Goal: Register for event/course

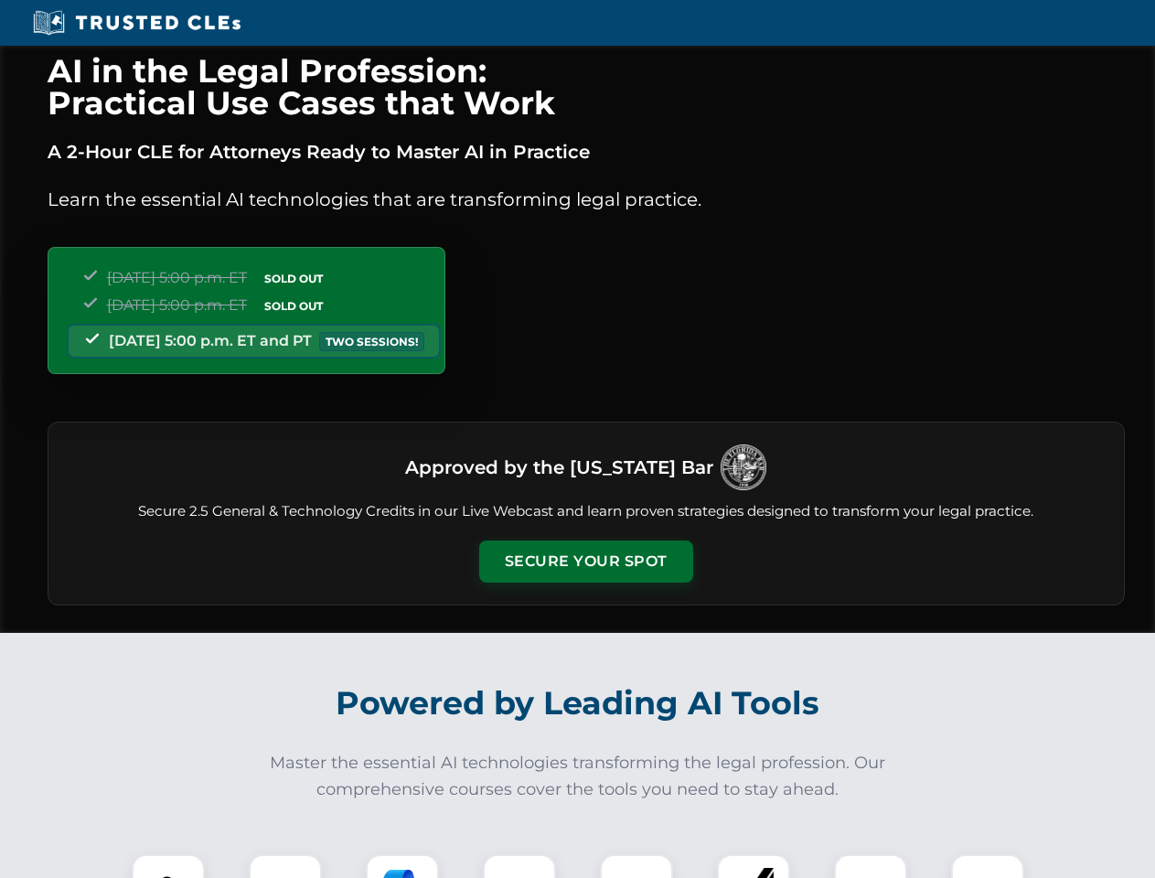
click at [585, 562] on button "Secure Your Spot" at bounding box center [586, 561] width 214 height 42
click at [168, 866] on img at bounding box center [168, 890] width 53 height 53
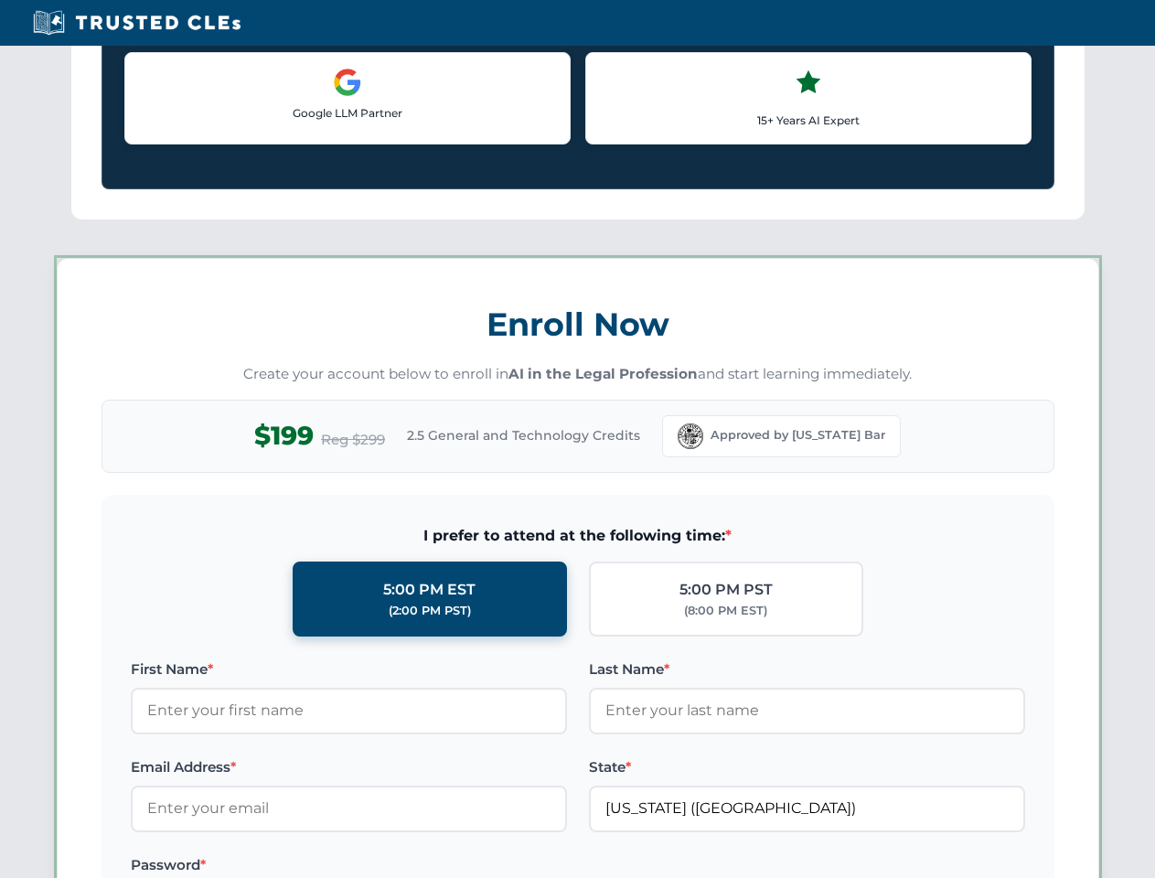
click at [402, 866] on label "Password *" at bounding box center [349, 865] width 436 height 22
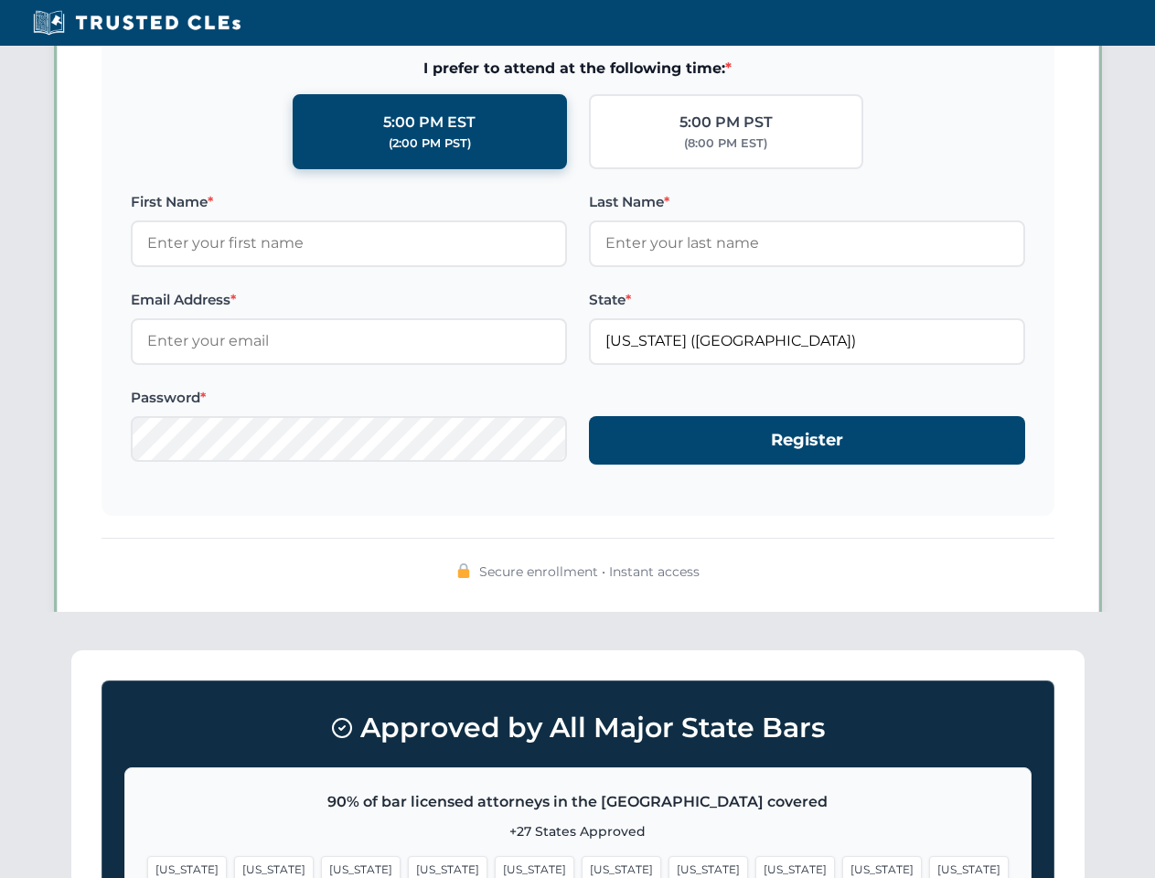
click at [842, 866] on span "[US_STATE]" at bounding box center [882, 869] width 80 height 27
